Goal: Information Seeking & Learning: Learn about a topic

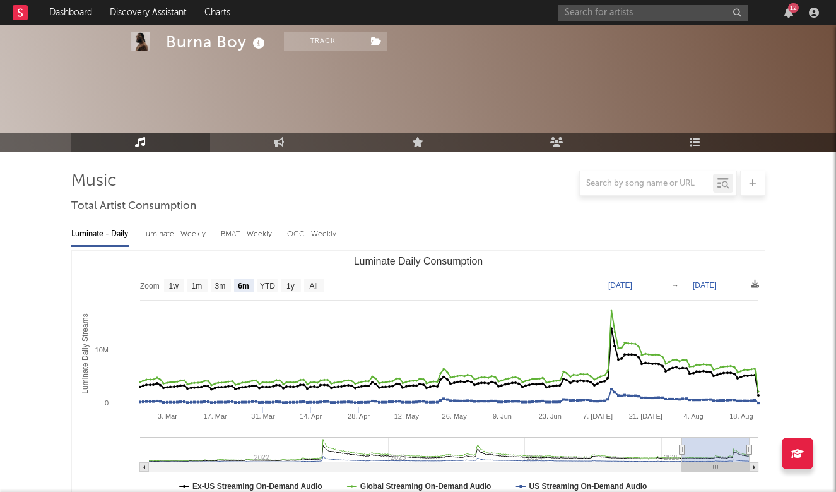
select select "6m"
select select "1m"
select select "6m"
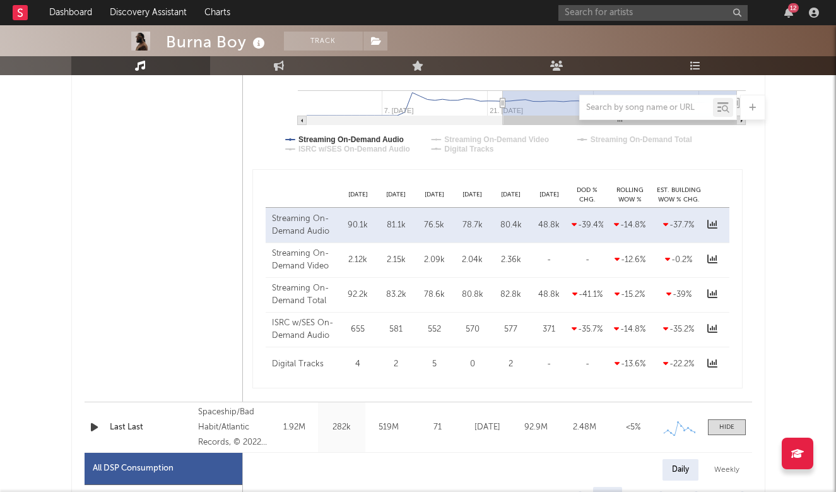
scroll to position [887, 0]
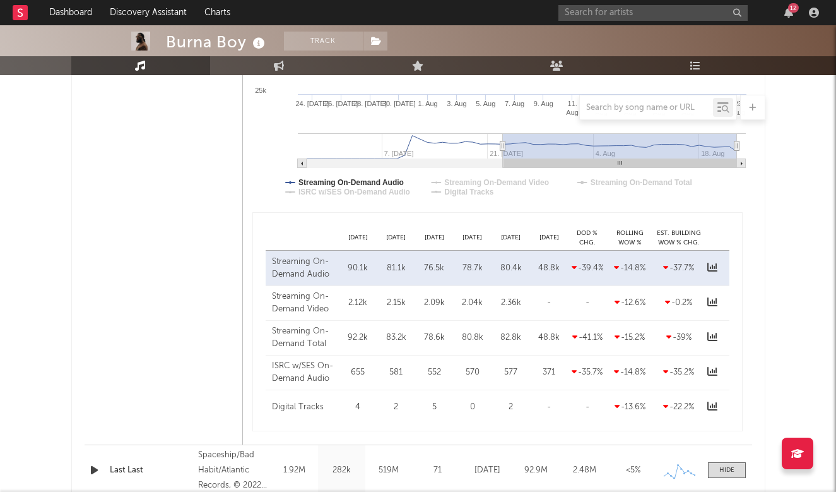
click at [23, 12] on rect at bounding box center [20, 12] width 15 height 15
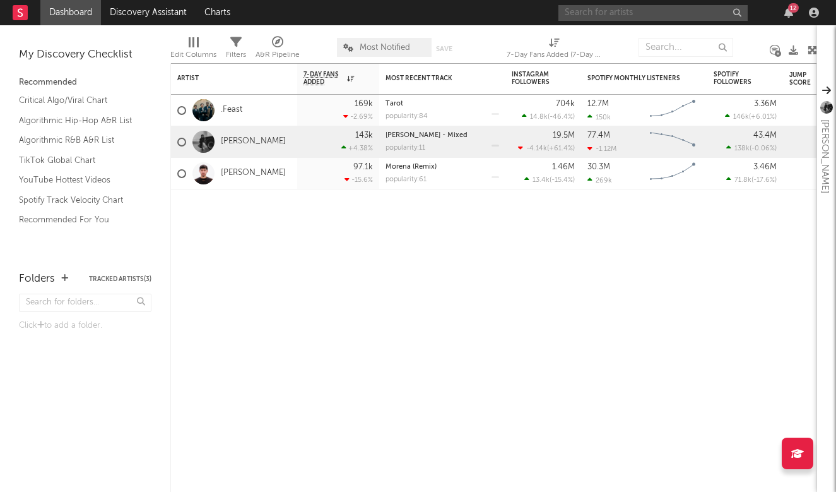
click at [651, 18] on input "text" at bounding box center [653, 13] width 189 height 16
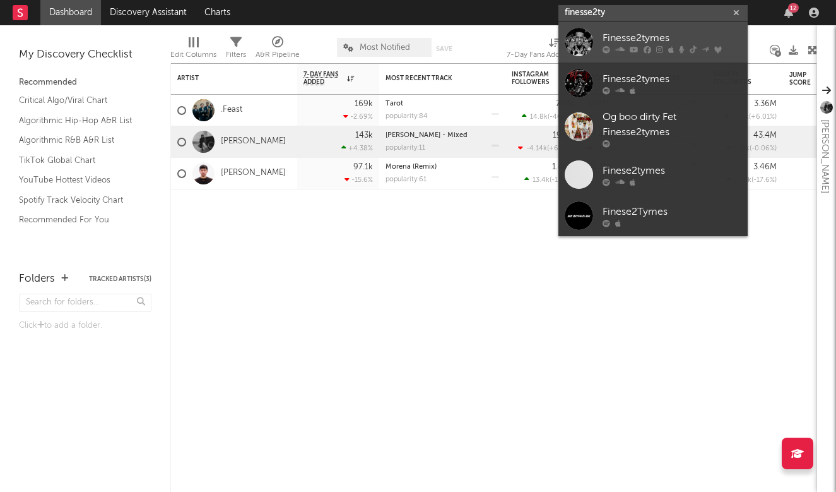
type input "finesse2ty"
click at [657, 33] on div "Finesse2tymes" at bounding box center [672, 37] width 139 height 15
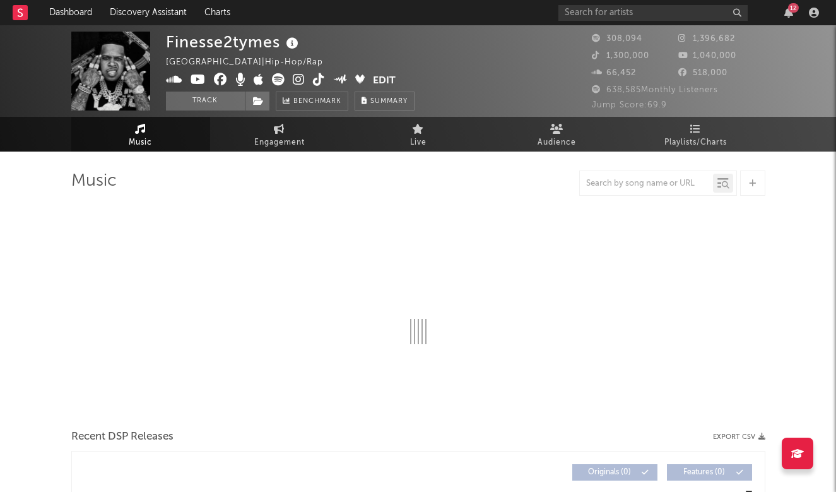
select select "6m"
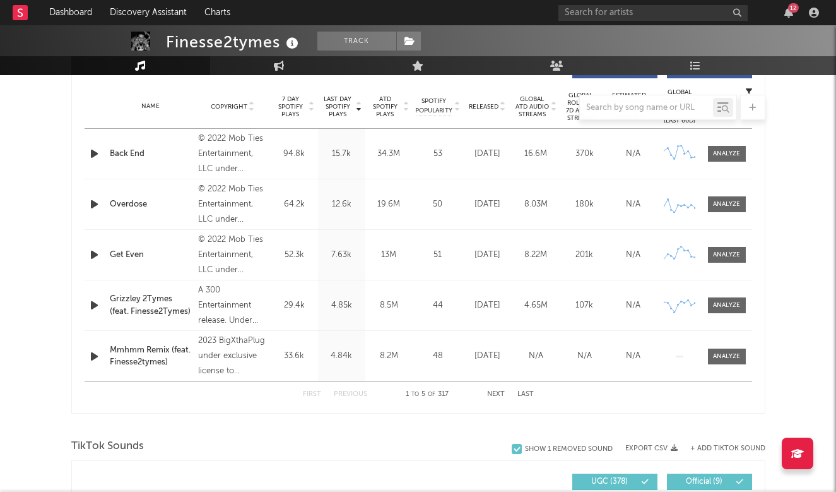
scroll to position [504, 0]
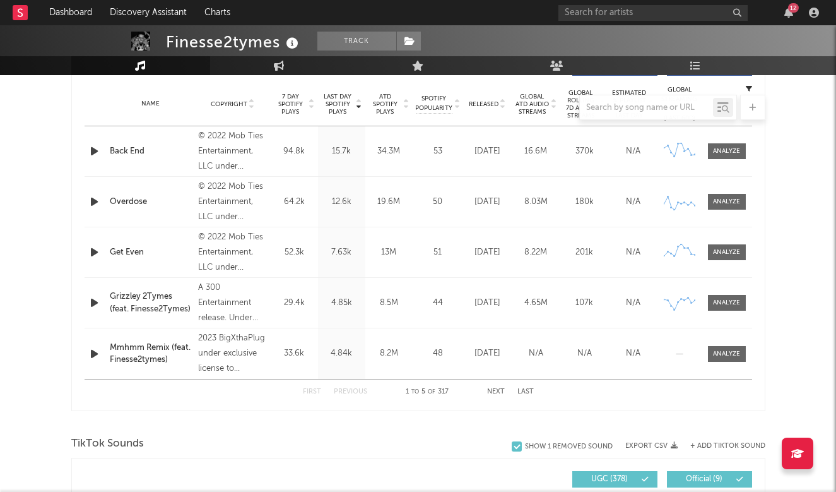
click at [493, 389] on button "Next" at bounding box center [496, 391] width 18 height 7
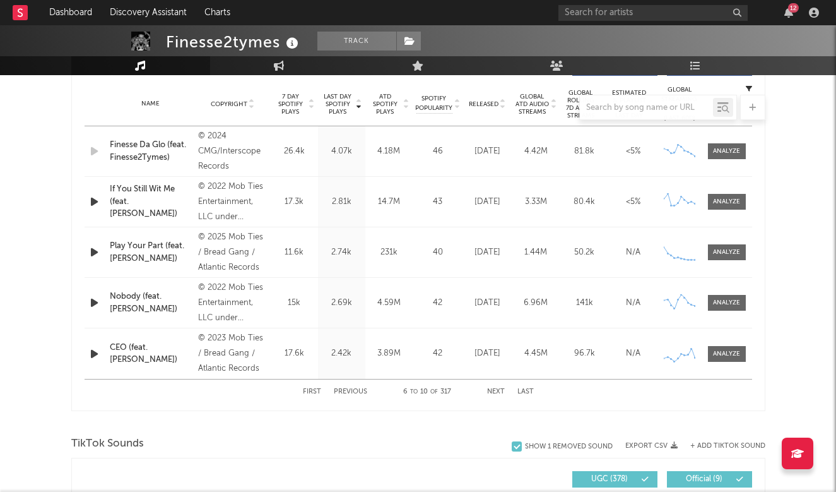
click at [493, 388] on button "Next" at bounding box center [496, 391] width 18 height 7
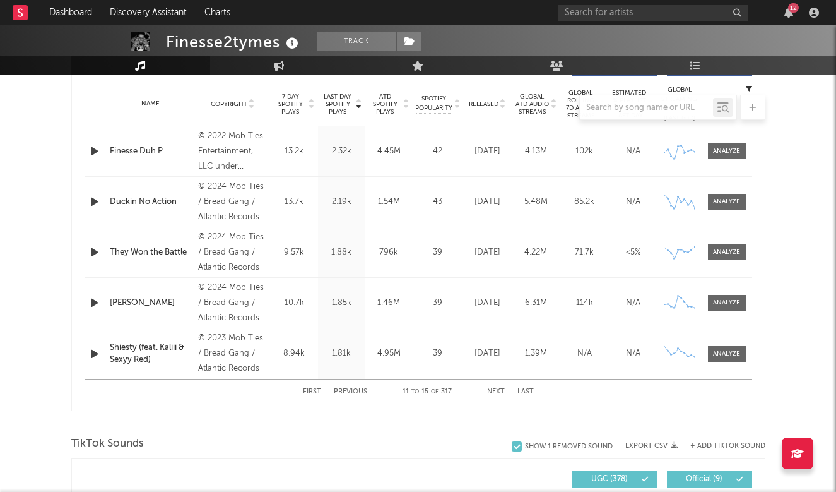
click at [493, 388] on button "Next" at bounding box center [496, 391] width 18 height 7
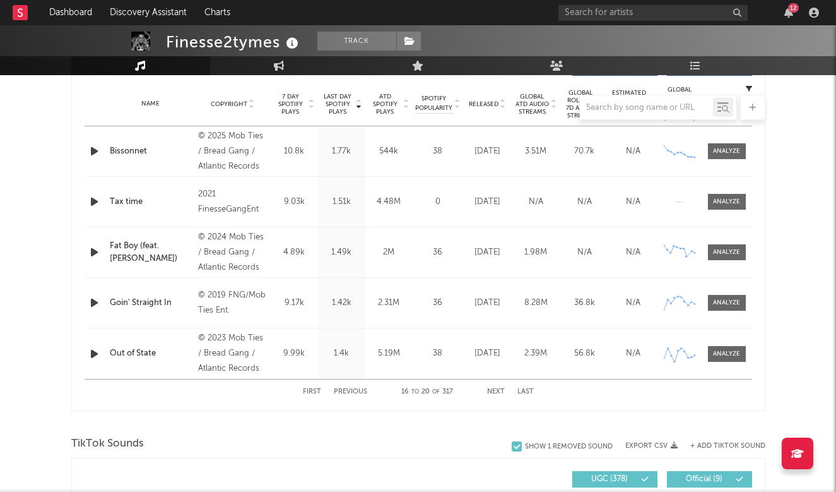
click at [494, 388] on button "Next" at bounding box center [496, 391] width 18 height 7
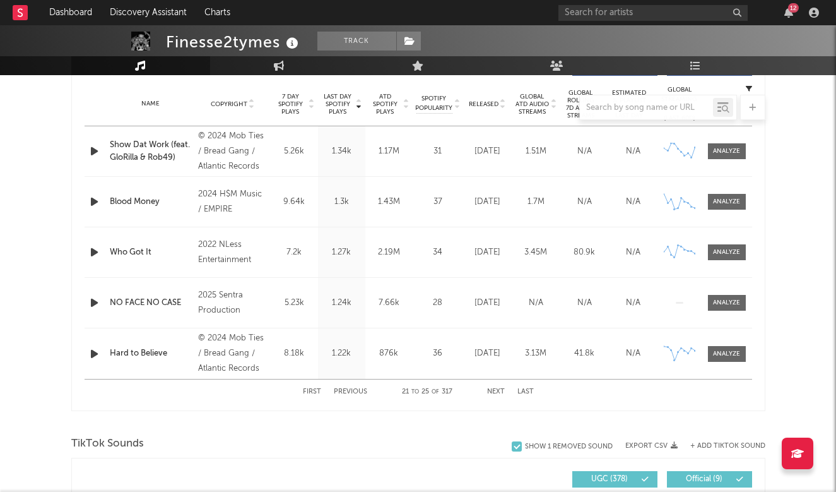
click at [312, 388] on button "First" at bounding box center [312, 391] width 18 height 7
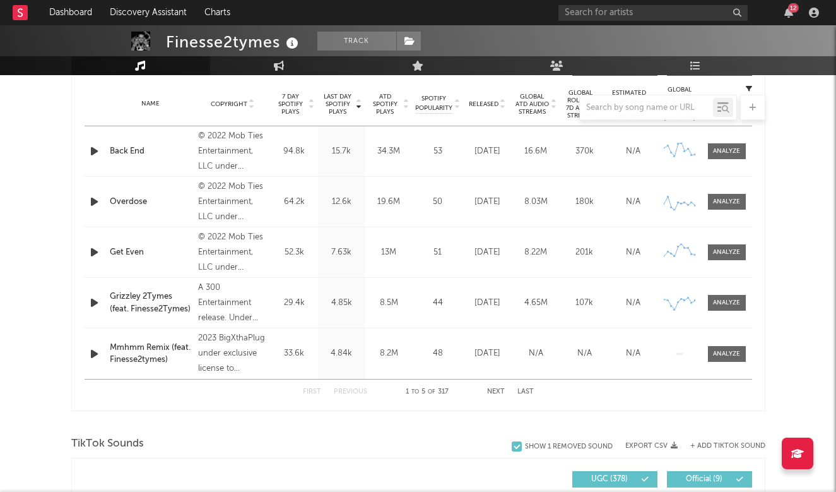
click at [527, 388] on button "Last" at bounding box center [526, 391] width 16 height 7
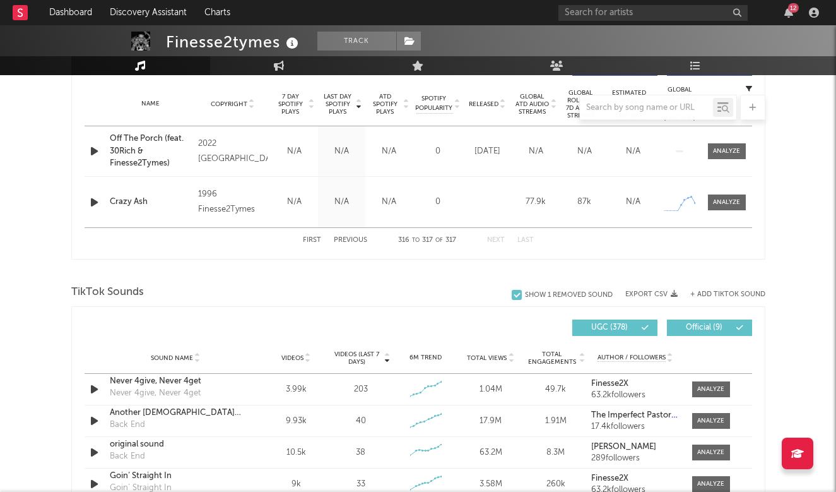
click at [356, 241] on button "Previous" at bounding box center [350, 240] width 33 height 7
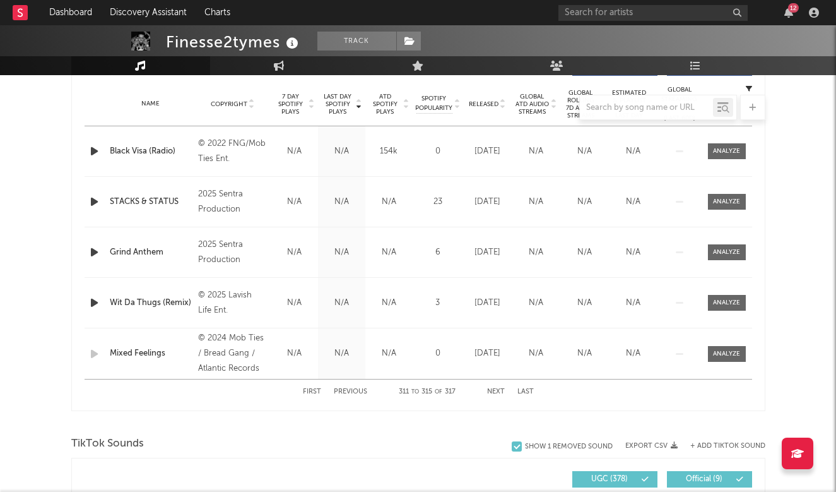
click at [343, 390] on button "Previous" at bounding box center [350, 391] width 33 height 7
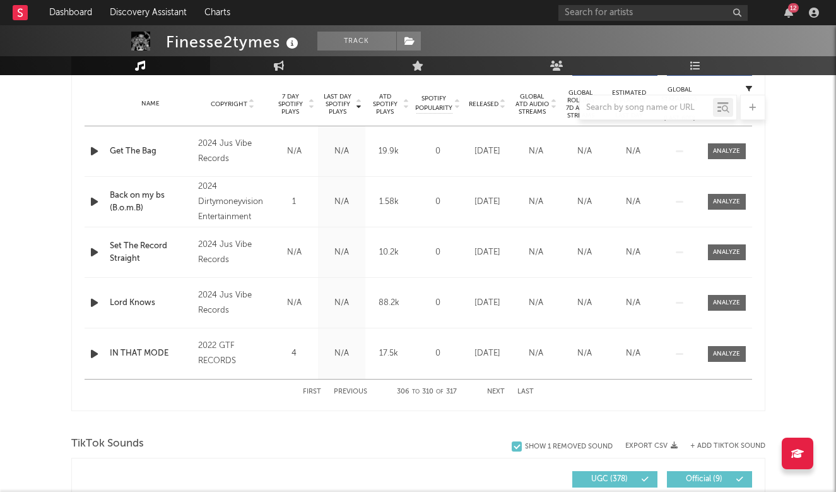
click at [344, 390] on button "Previous" at bounding box center [350, 391] width 33 height 7
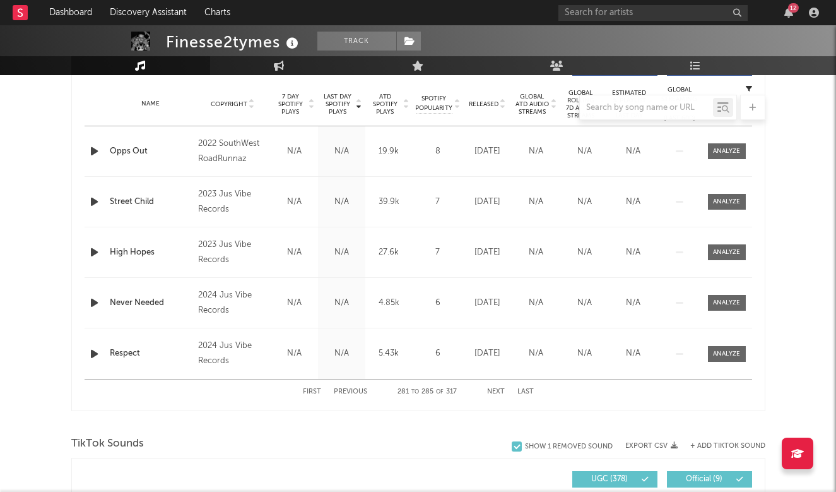
click at [344, 390] on button "Previous" at bounding box center [350, 391] width 33 height 7
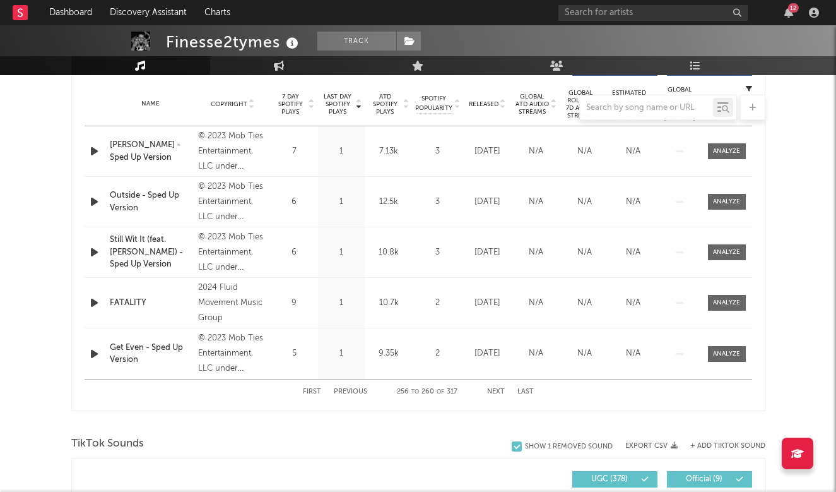
click at [344, 390] on button "Previous" at bounding box center [350, 391] width 33 height 7
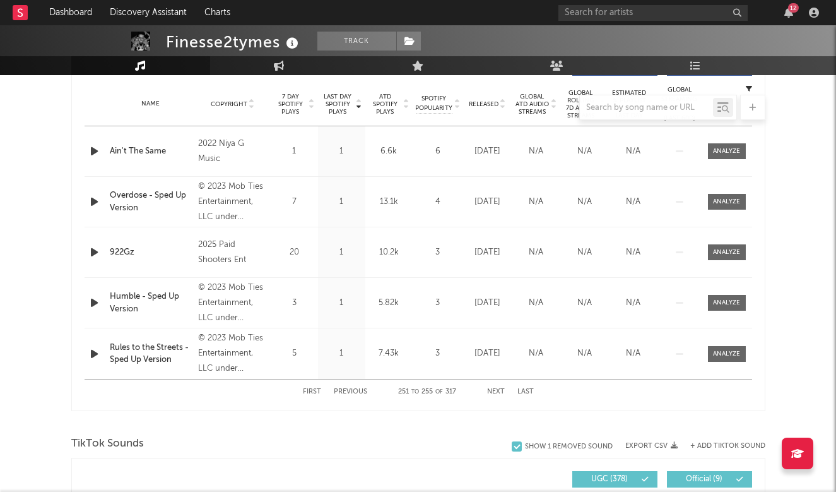
click at [344, 390] on button "Previous" at bounding box center [350, 391] width 33 height 7
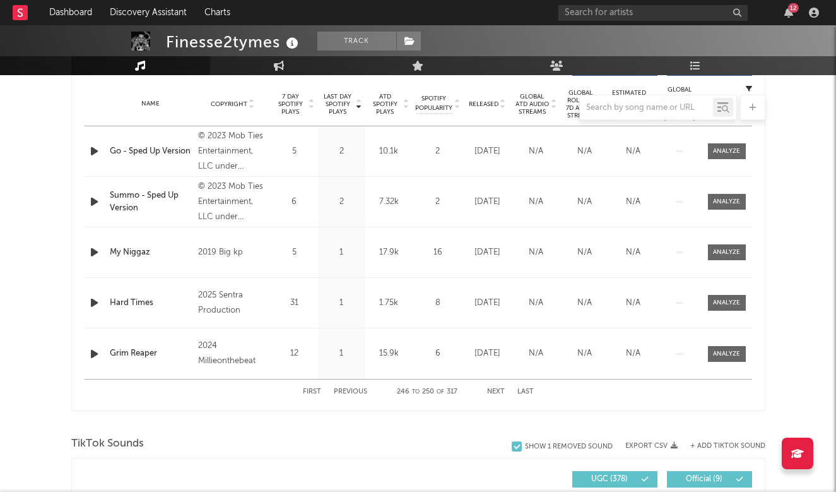
click at [344, 390] on button "Previous" at bounding box center [350, 391] width 33 height 7
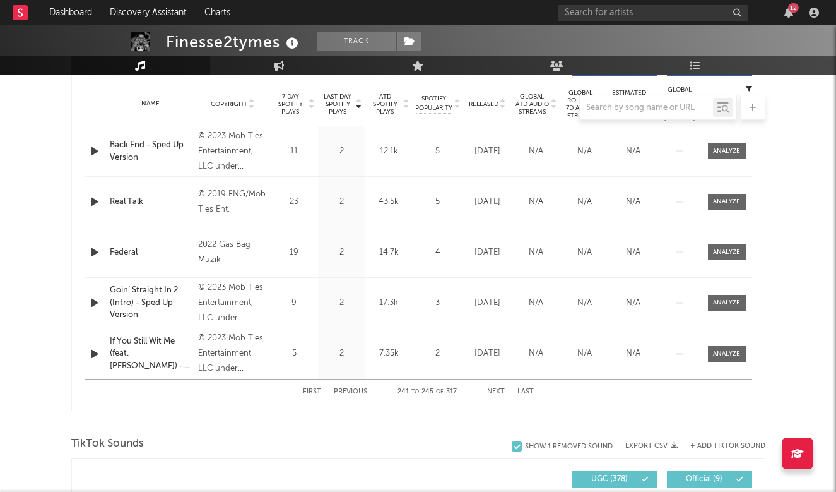
click at [344, 390] on button "Previous" at bounding box center [350, 391] width 33 height 7
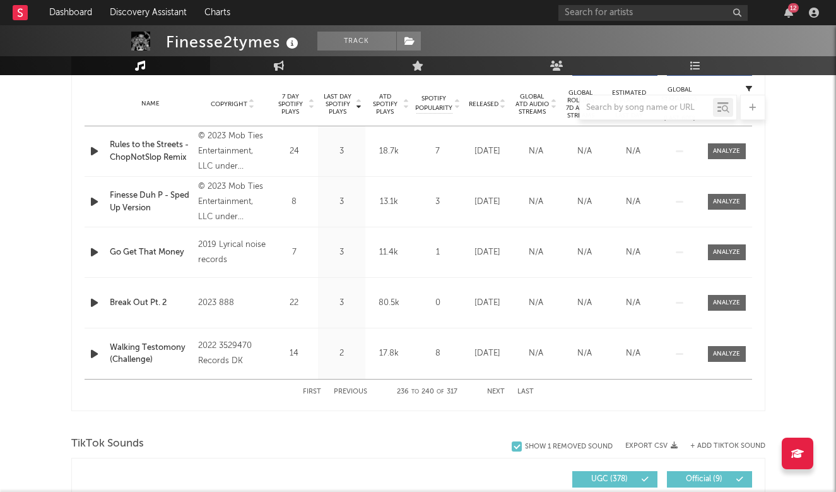
click at [344, 390] on button "Previous" at bounding box center [350, 391] width 33 height 7
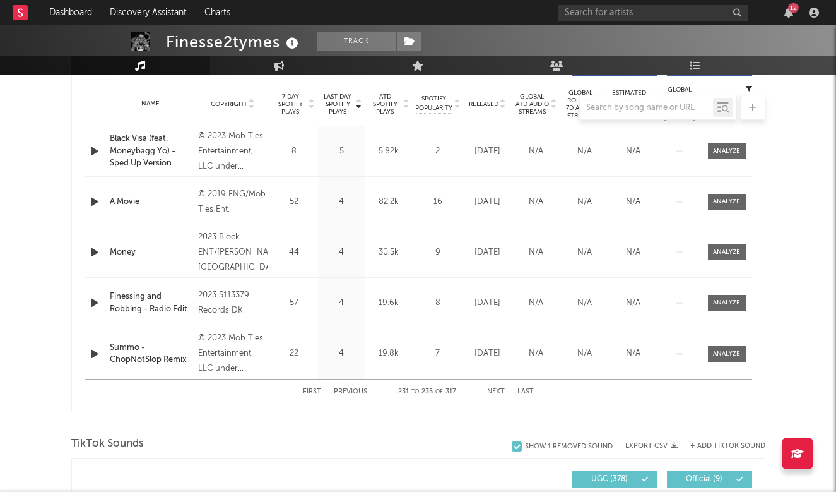
click at [344, 390] on button "Previous" at bounding box center [350, 391] width 33 height 7
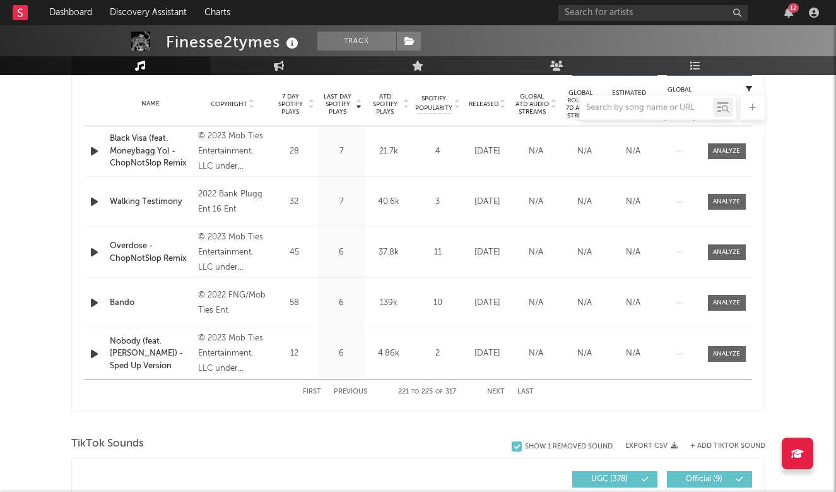
click at [344, 390] on button "Previous" at bounding box center [350, 391] width 33 height 7
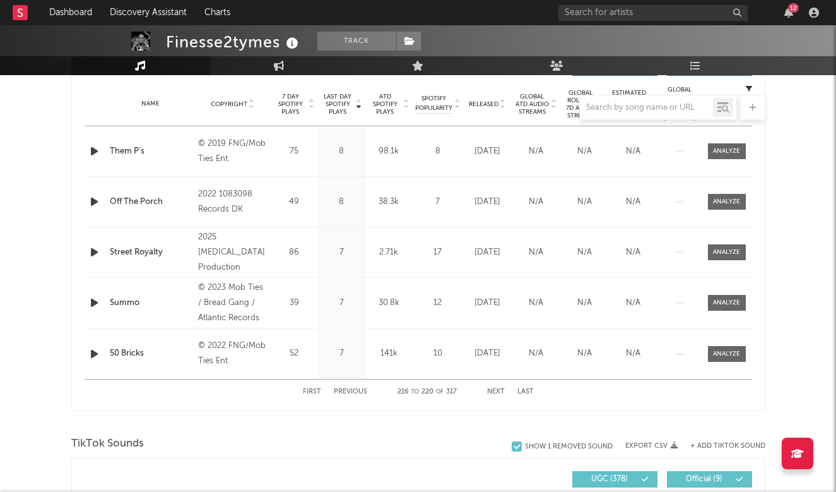
click at [344, 390] on button "Previous" at bounding box center [350, 391] width 33 height 7
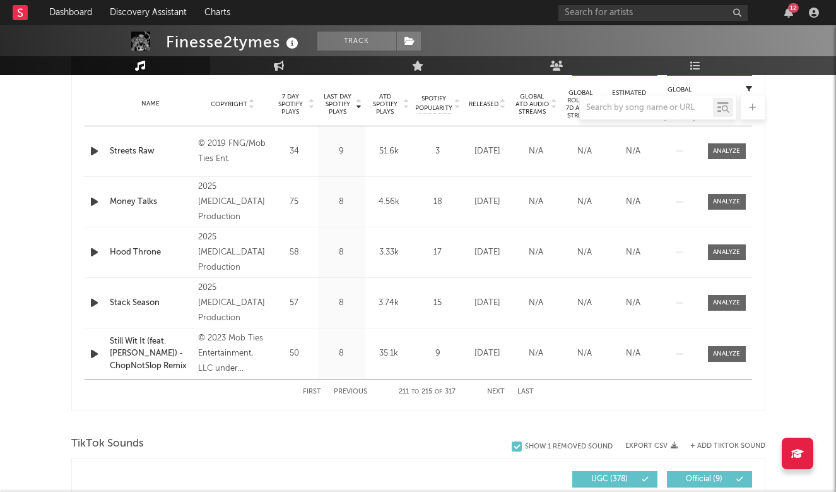
click at [344, 390] on button "Previous" at bounding box center [350, 391] width 33 height 7
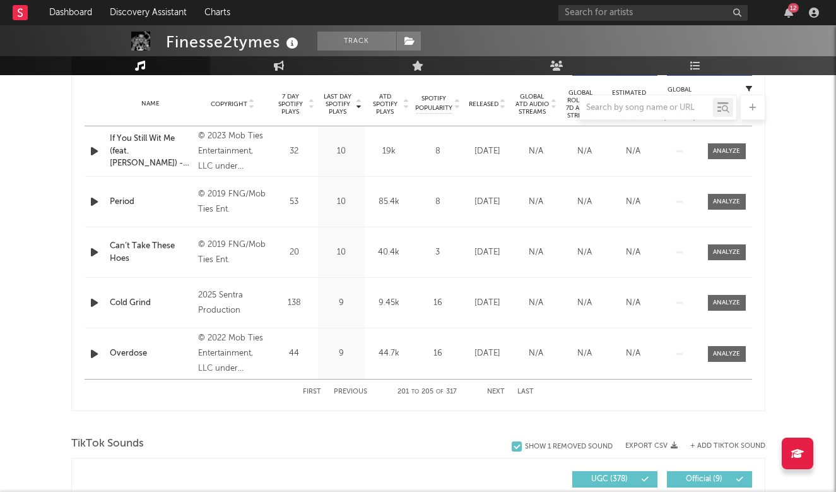
click at [344, 390] on button "Previous" at bounding box center [350, 391] width 33 height 7
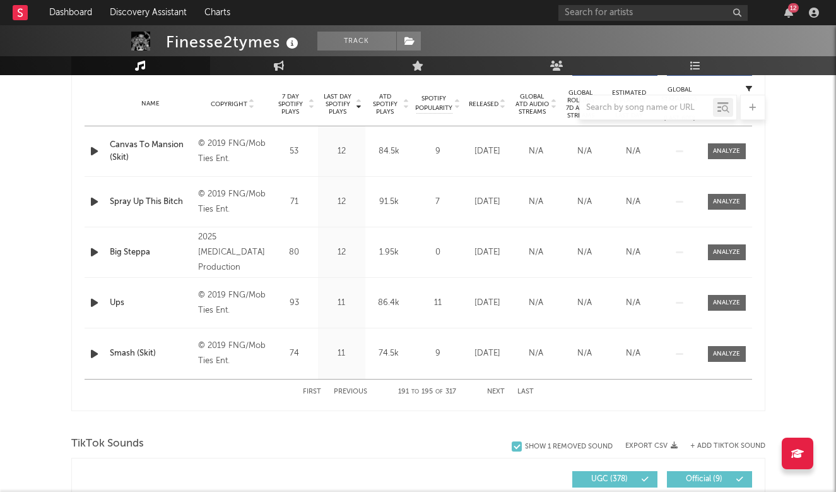
click at [313, 388] on div "First Previous 191 to 195 of 317 Next Last" at bounding box center [418, 391] width 231 height 25
click at [297, 403] on div "First Previous 191 to 195 of 317 Next Last" at bounding box center [419, 391] width 668 height 25
click at [307, 390] on button "First" at bounding box center [312, 391] width 18 height 7
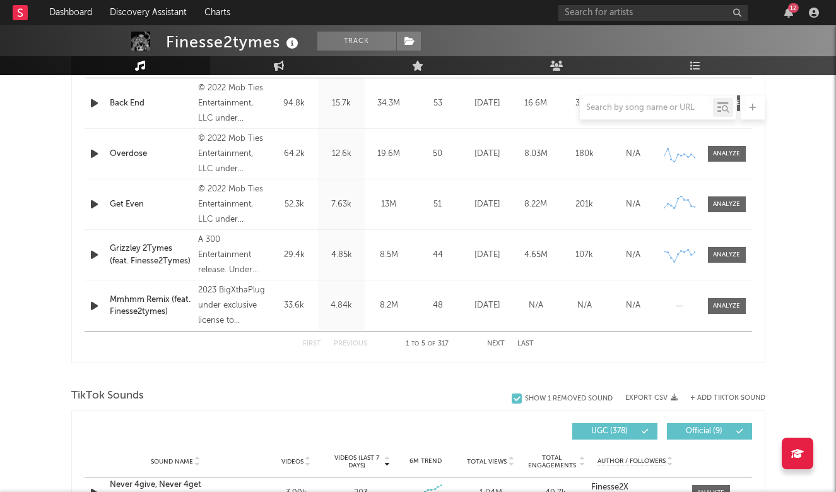
scroll to position [549, 0]
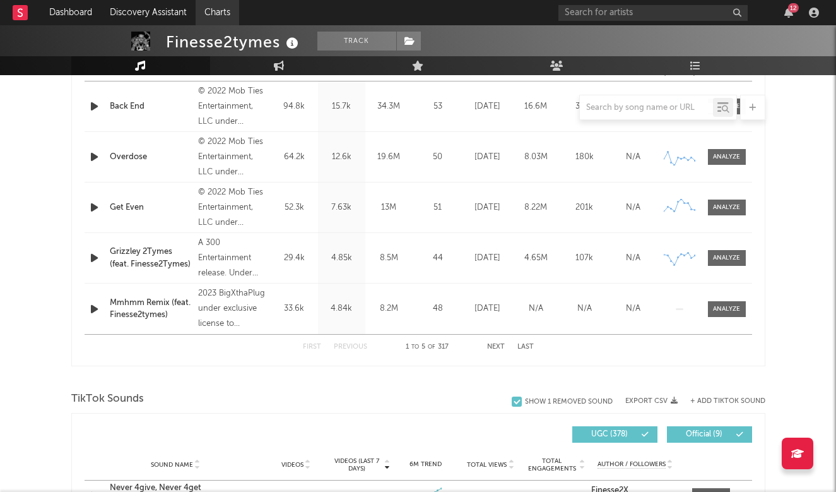
click at [225, 2] on link "Charts" at bounding box center [218, 12] width 44 height 25
